Goal: Transaction & Acquisition: Purchase product/service

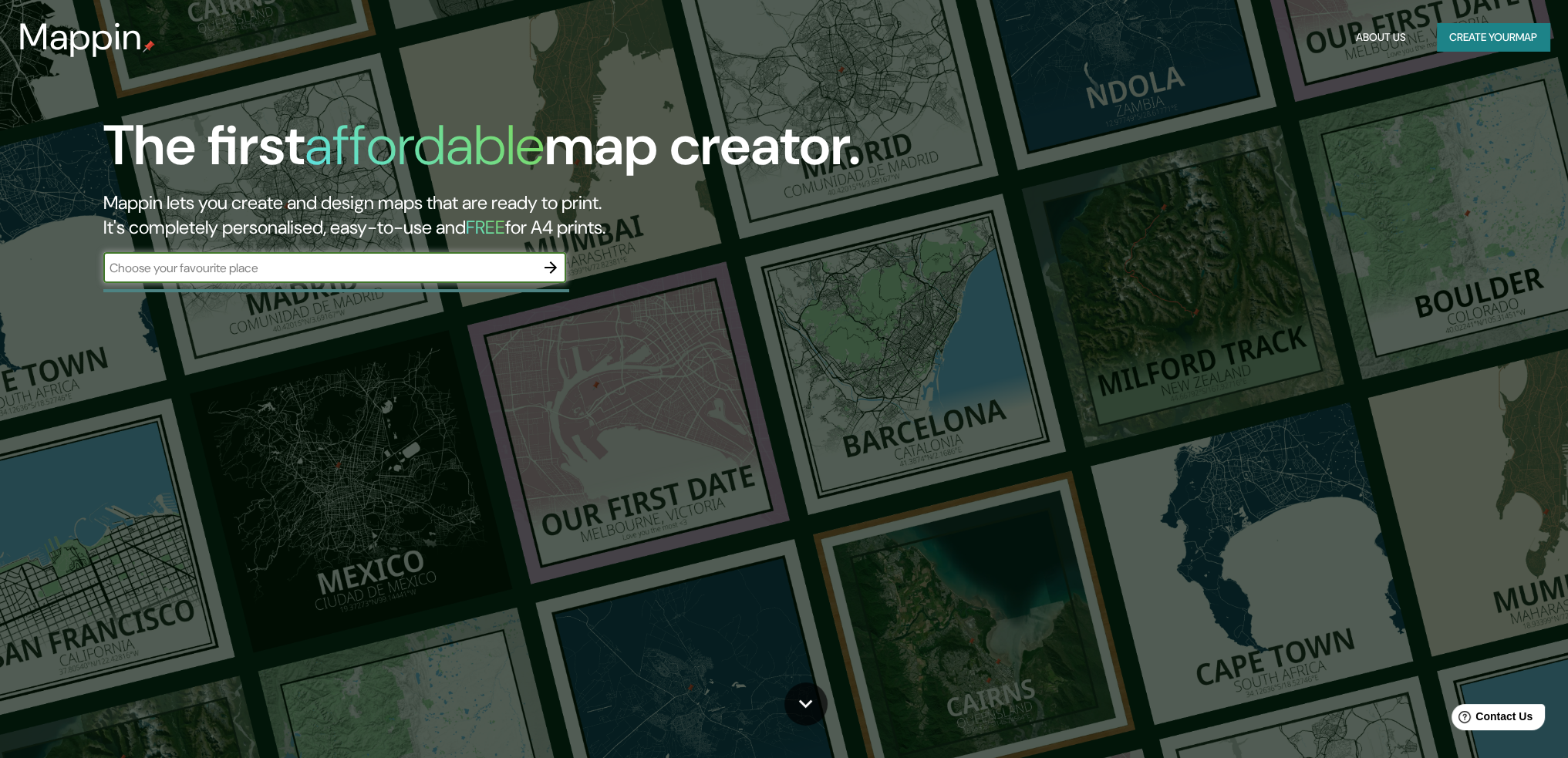
click at [313, 273] on input "text" at bounding box center [318, 268] width 432 height 17
type input "Gent"
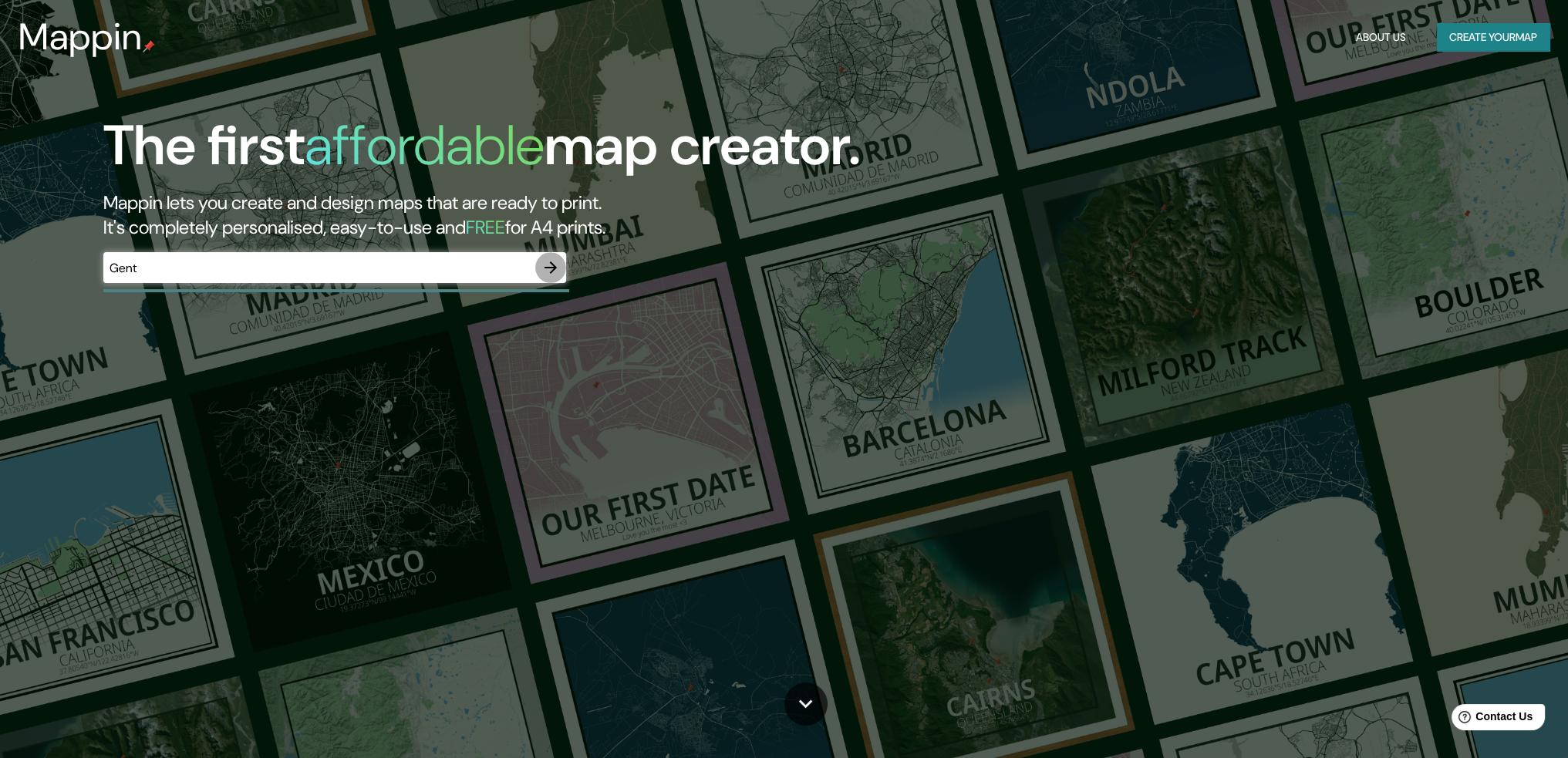
click at [552, 264] on icon "button" at bounding box center [550, 267] width 13 height 13
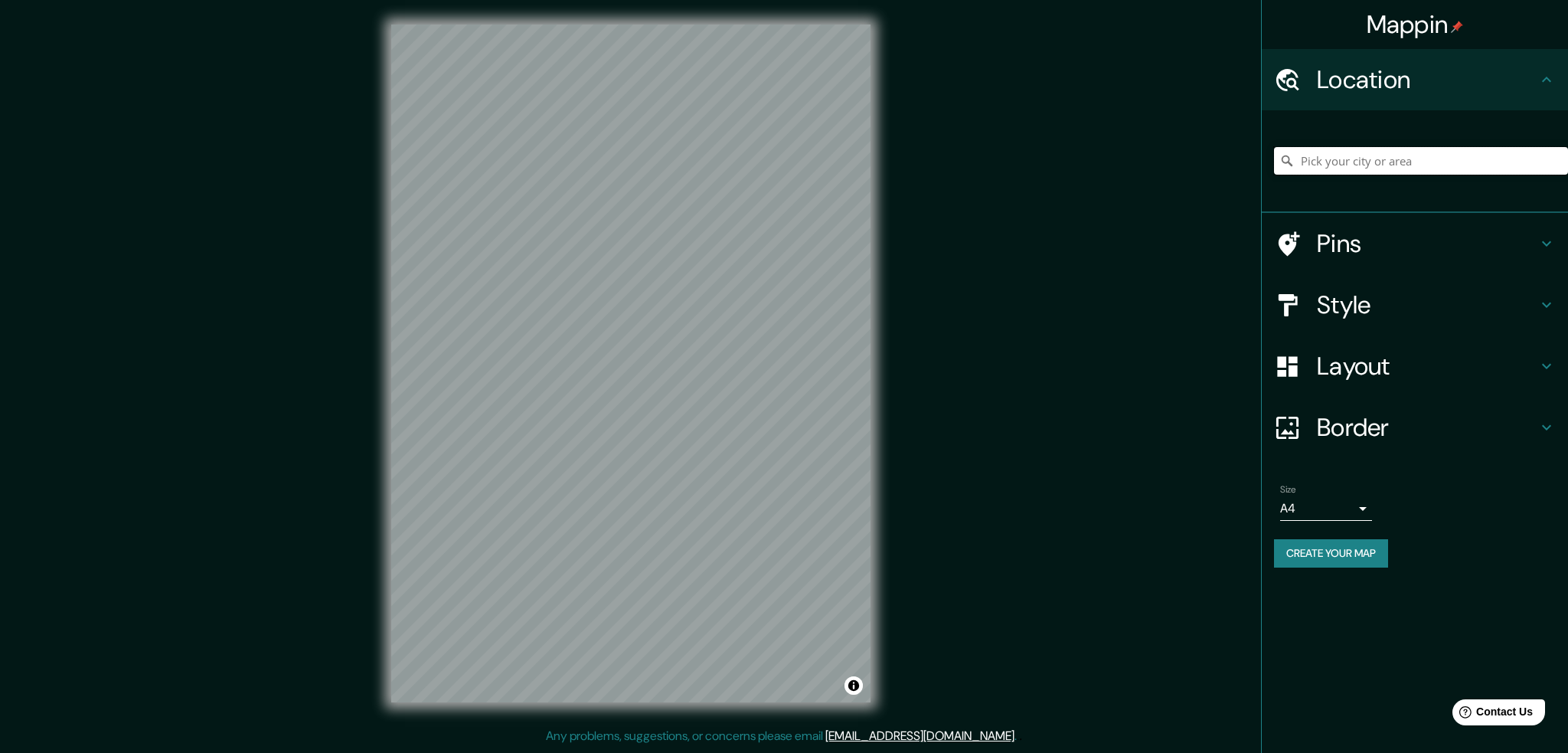
click at [1356, 170] on input "Pick your city or area" at bounding box center [1421, 160] width 294 height 28
type input "Gent"
click at [1378, 244] on h4 "Pins" at bounding box center [1426, 244] width 221 height 31
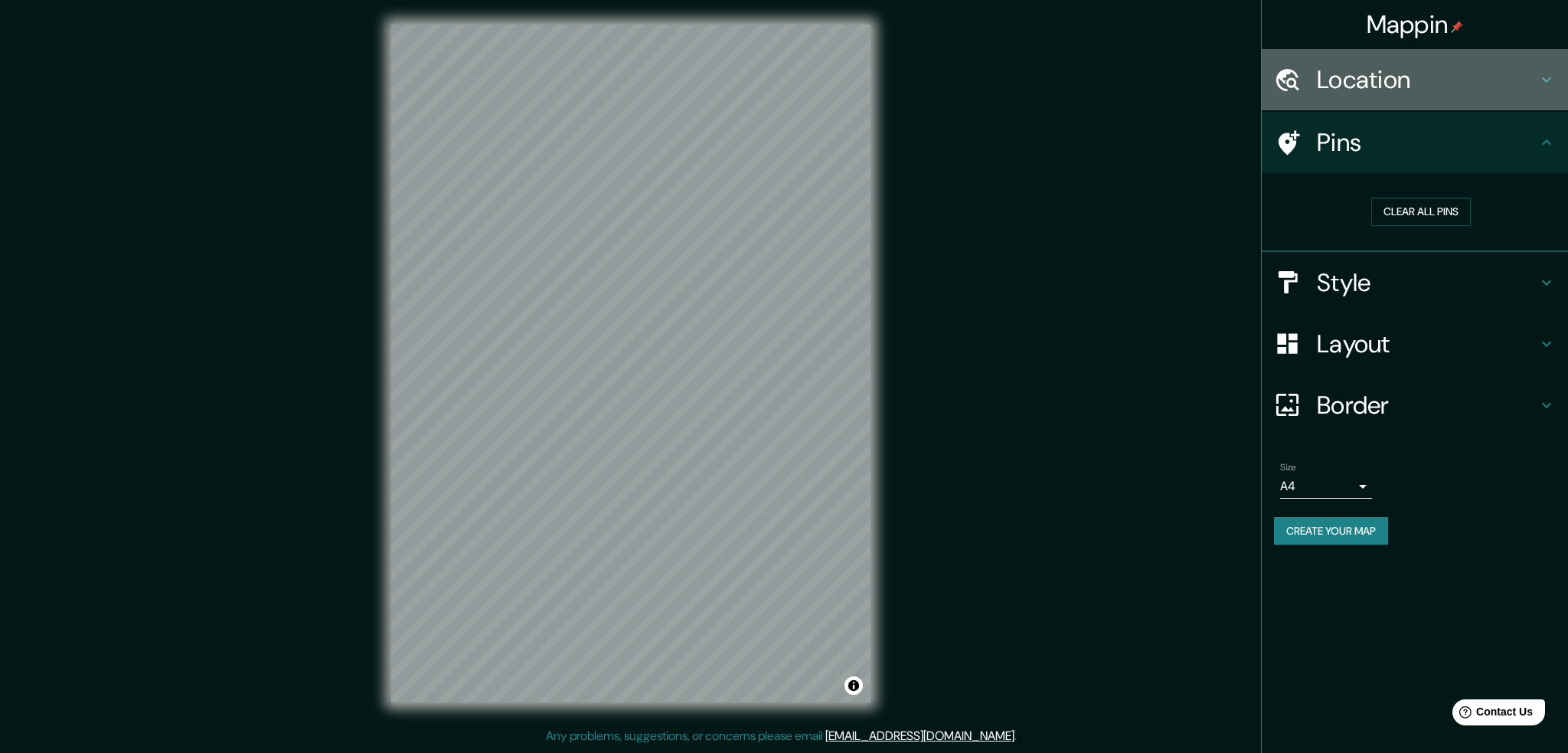
click at [1400, 98] on div "Location" at bounding box center [1415, 80] width 306 height 62
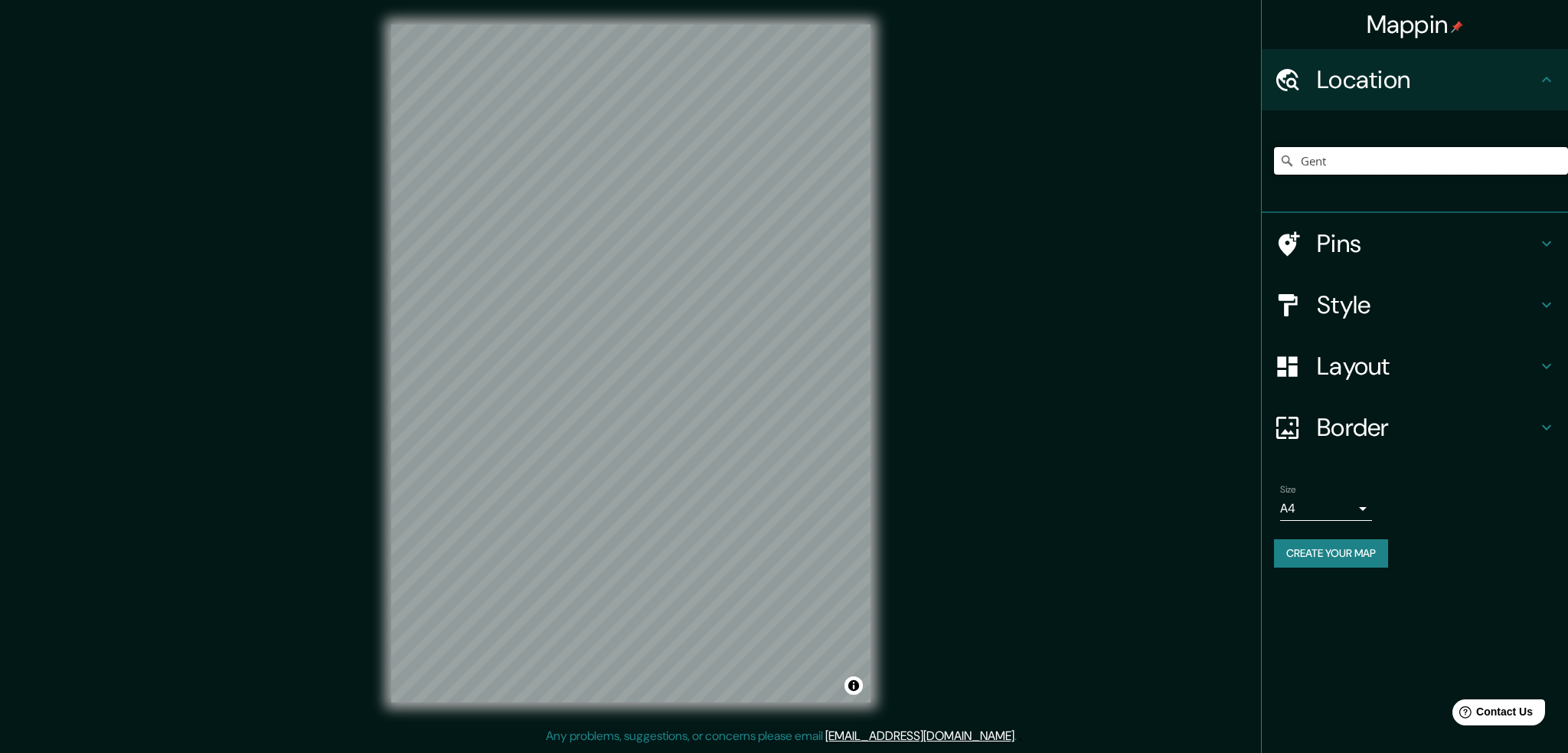
click at [1339, 166] on input "Gent" at bounding box center [1421, 160] width 294 height 28
click at [1309, 555] on button "Create your map" at bounding box center [1331, 552] width 114 height 28
